Goal: Navigation & Orientation: Find specific page/section

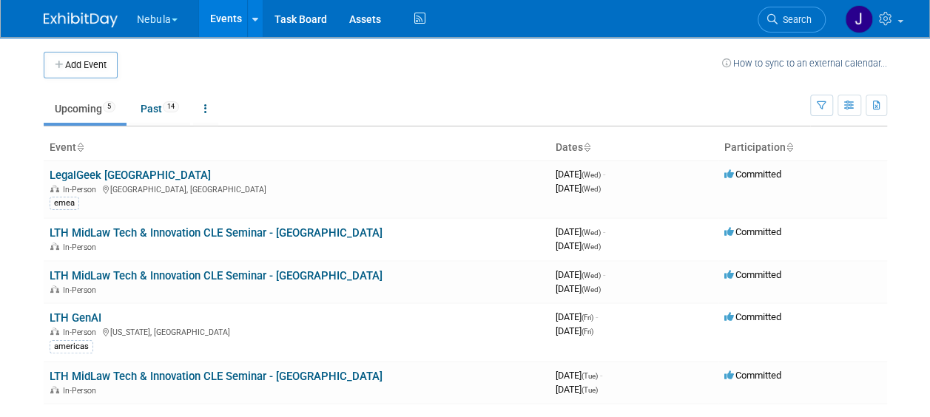
click at [174, 6] on button "Nebula" at bounding box center [165, 16] width 61 height 33
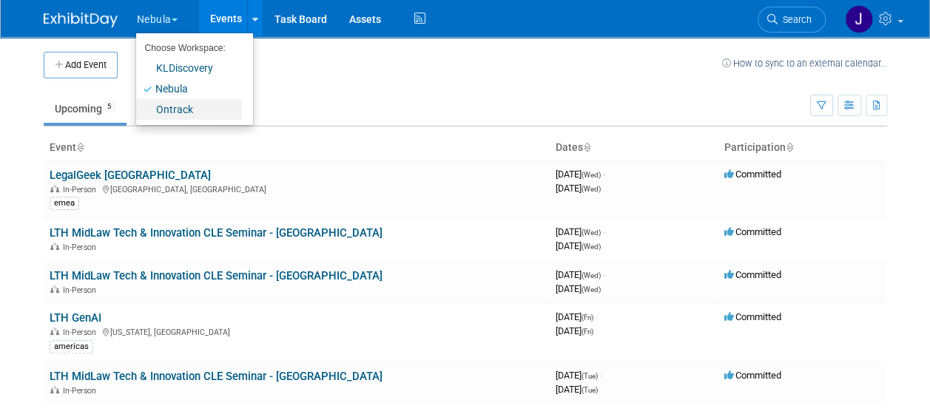
click at [181, 110] on link "Ontrack" at bounding box center [189, 109] width 106 height 21
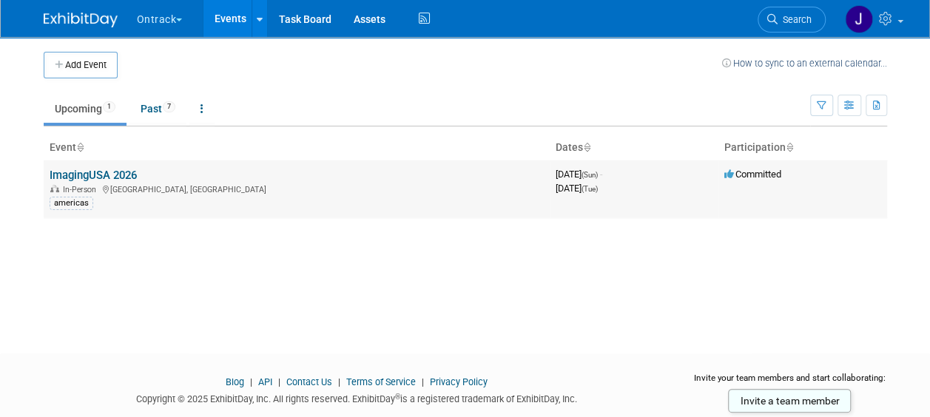
click at [127, 172] on link "ImagingUSA 2026" at bounding box center [93, 175] width 87 height 13
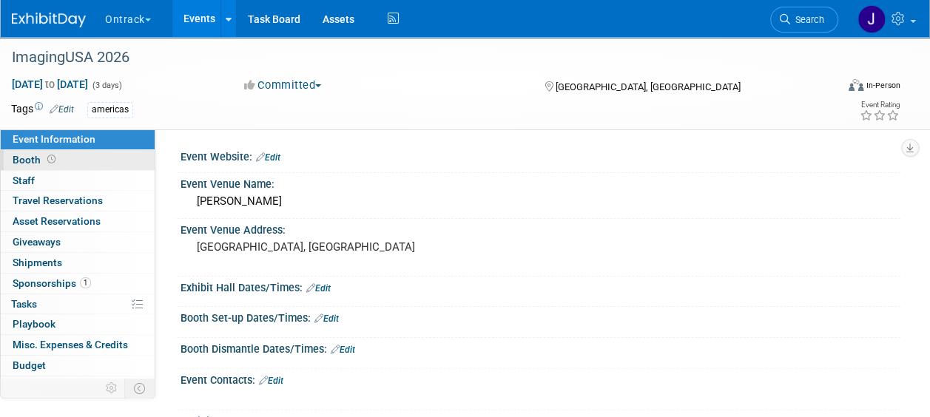
click at [96, 158] on link "Booth" at bounding box center [78, 160] width 154 height 20
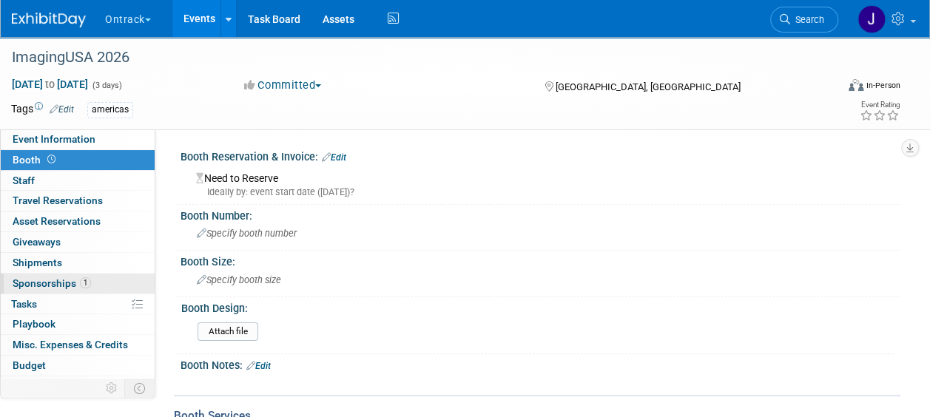
click at [62, 282] on span "Sponsorships 1" at bounding box center [52, 284] width 78 height 12
